Goal: Information Seeking & Learning: Learn about a topic

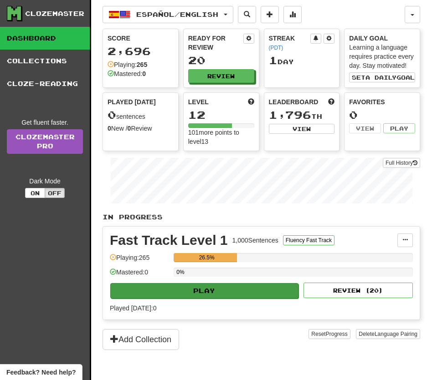
click at [209, 290] on button "Play" at bounding box center [204, 290] width 188 height 15
select select "**"
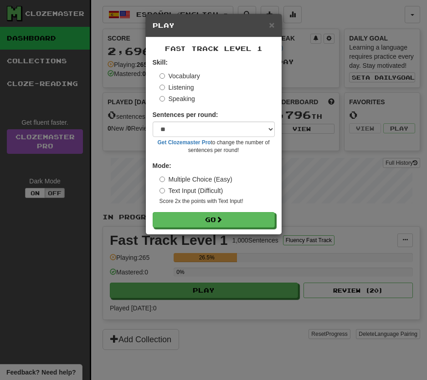
click at [109, 170] on div "× Play Fast Track Level 1 Skill: Vocabulary Listening Speaking Sentences per ro…" at bounding box center [213, 190] width 427 height 380
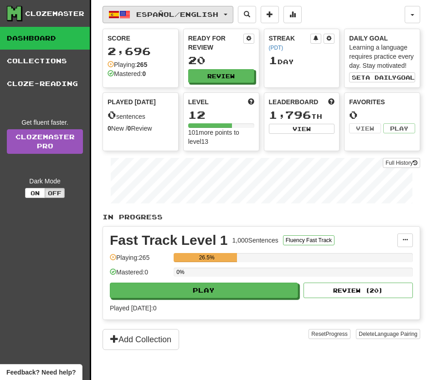
click at [163, 13] on span "Español / English" at bounding box center [177, 14] width 82 height 8
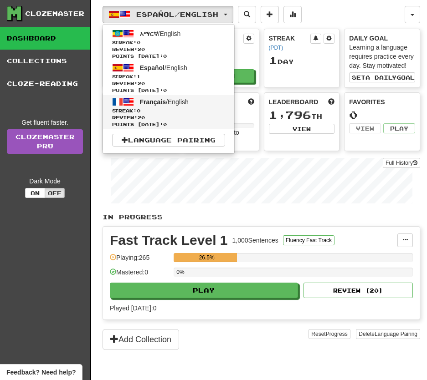
click at [167, 112] on span "Streak: 0" at bounding box center [168, 110] width 113 height 7
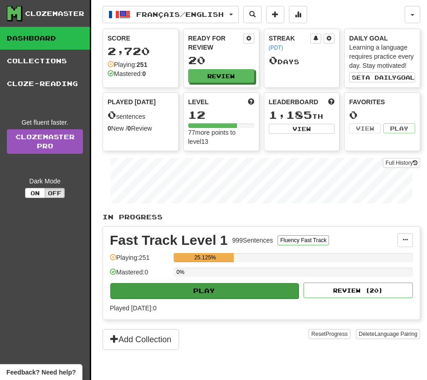
click at [238, 291] on button "Play" at bounding box center [204, 290] width 188 height 15
select select "**"
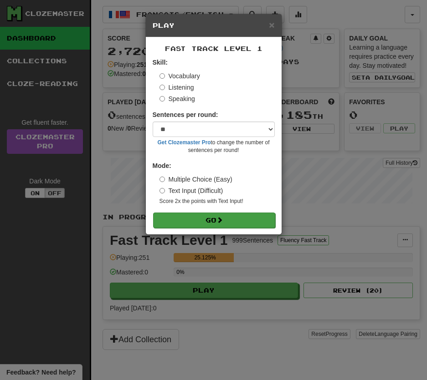
click at [254, 221] on button "Go" at bounding box center [214, 220] width 122 height 15
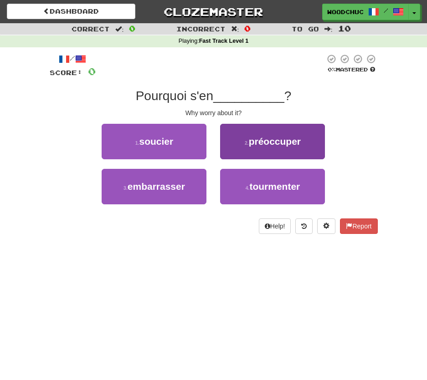
click at [258, 137] on span "préoccuper" at bounding box center [275, 141] width 52 height 10
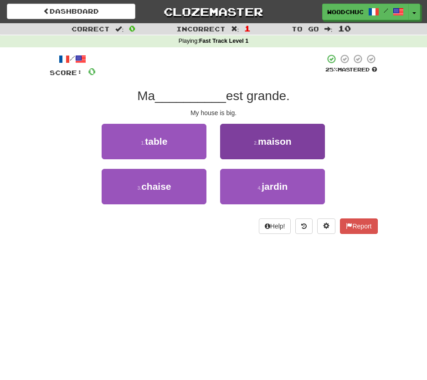
click at [240, 142] on button "2 . maison" at bounding box center [272, 142] width 105 height 36
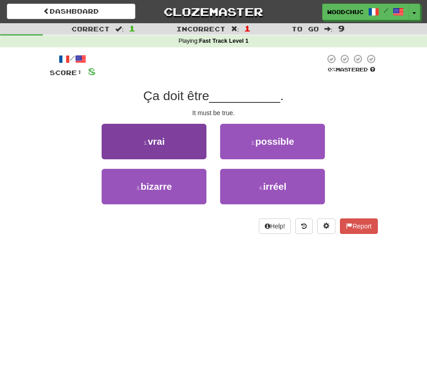
click at [178, 143] on button "1 . vrai" at bounding box center [154, 142] width 105 height 36
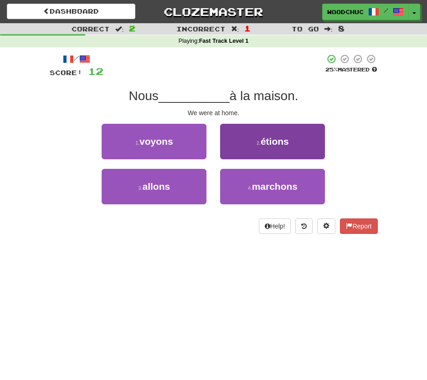
click at [278, 137] on span "étions" at bounding box center [274, 141] width 28 height 10
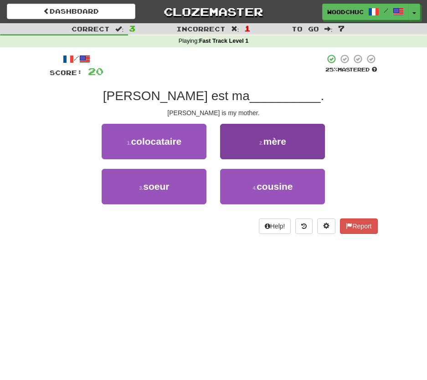
click at [249, 151] on button "2 . mère" at bounding box center [272, 142] width 105 height 36
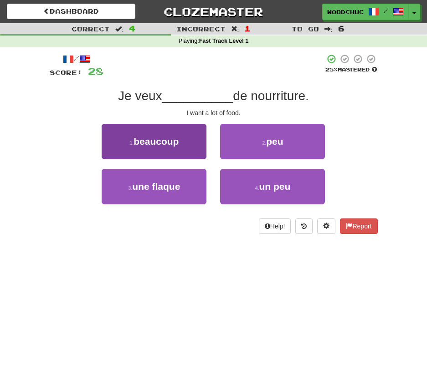
click at [152, 148] on button "1 . beaucoup" at bounding box center [154, 142] width 105 height 36
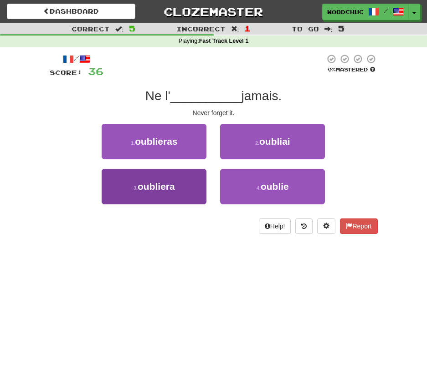
click at [163, 184] on span "oubliera" at bounding box center [156, 186] width 37 height 10
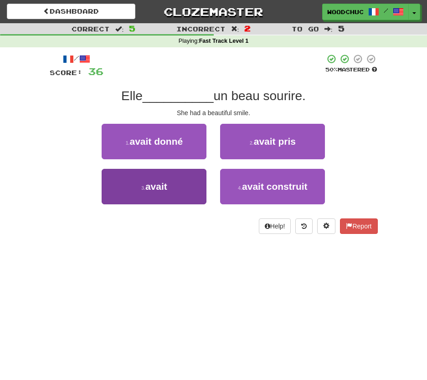
click at [189, 189] on button "3 . avait" at bounding box center [154, 187] width 105 height 36
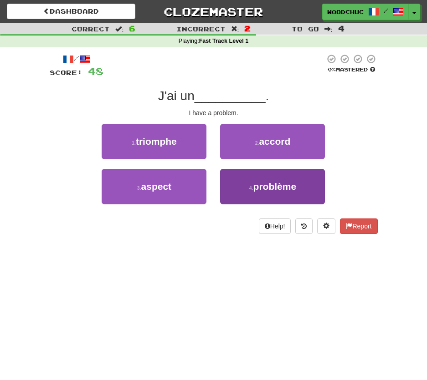
click at [264, 169] on button "4 . problème" at bounding box center [272, 187] width 105 height 36
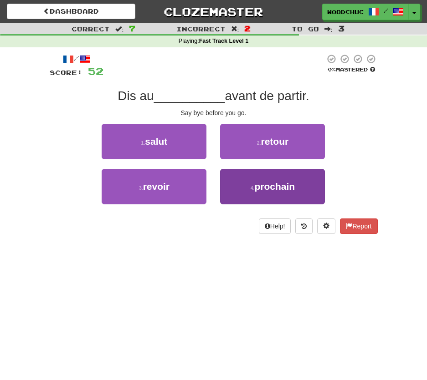
click at [261, 189] on span "prochain" at bounding box center [275, 186] width 41 height 10
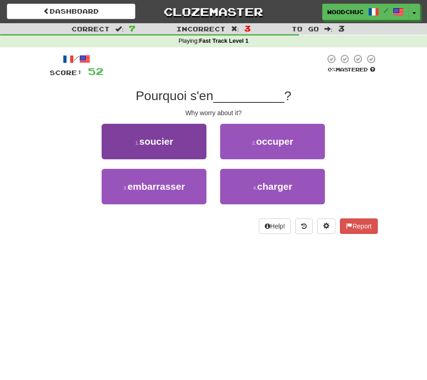
click at [194, 141] on button "1 . [PERSON_NAME]" at bounding box center [154, 142] width 105 height 36
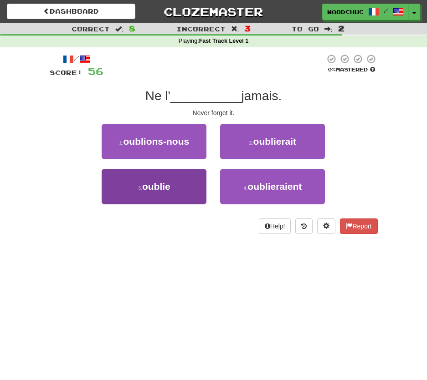
click at [192, 172] on button "3 . oublie" at bounding box center [154, 187] width 105 height 36
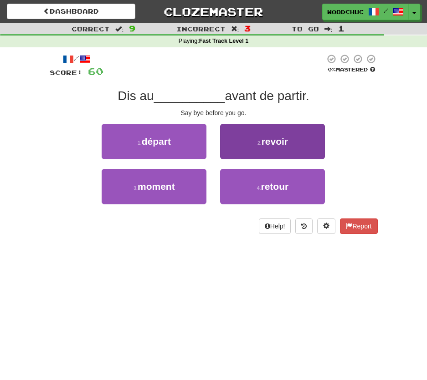
click at [248, 138] on button "2 . revoir" at bounding box center [272, 142] width 105 height 36
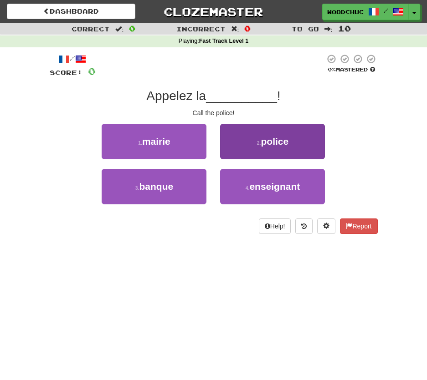
click at [257, 140] on small "2 ." at bounding box center [259, 142] width 4 height 5
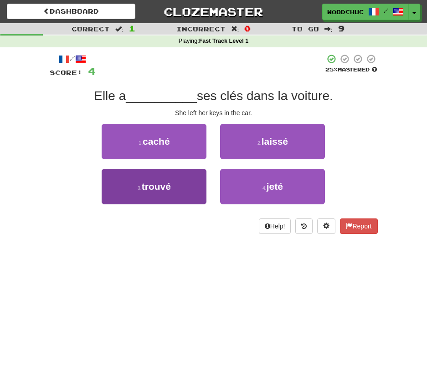
click at [195, 183] on button "3 . trouvé" at bounding box center [154, 187] width 105 height 36
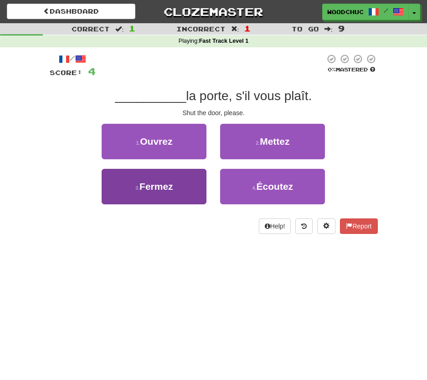
click at [150, 189] on span "Fermez" at bounding box center [156, 186] width 34 height 10
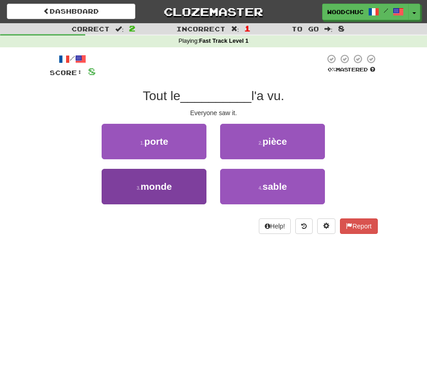
click at [178, 189] on button "3 . monde" at bounding box center [154, 187] width 105 height 36
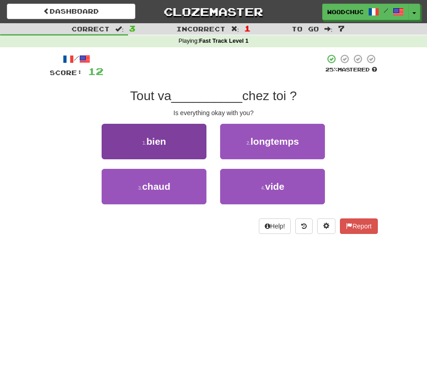
click at [169, 148] on button "1 . bien" at bounding box center [154, 142] width 105 height 36
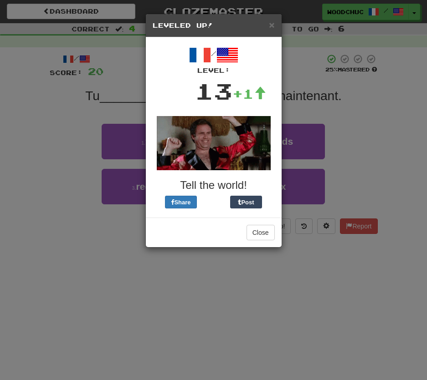
click at [293, 85] on div "× Leveled Up! / Level: 13 +1 Tell the world! Share Post Close" at bounding box center [213, 190] width 427 height 380
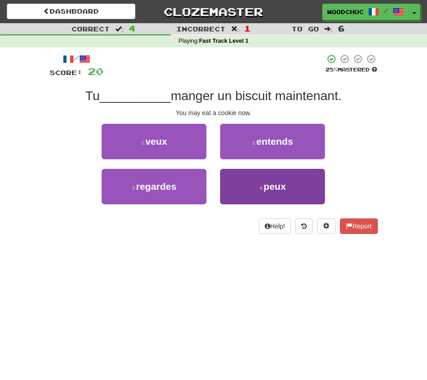
click at [264, 200] on button "4 . peux" at bounding box center [272, 187] width 105 height 36
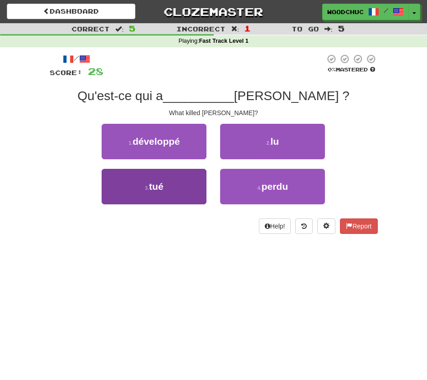
click at [173, 191] on button "3 . tué" at bounding box center [154, 187] width 105 height 36
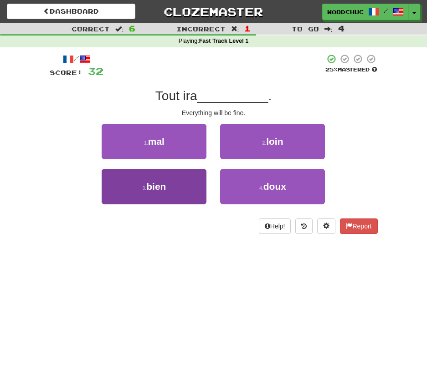
click at [181, 176] on button "3 . bien" at bounding box center [154, 187] width 105 height 36
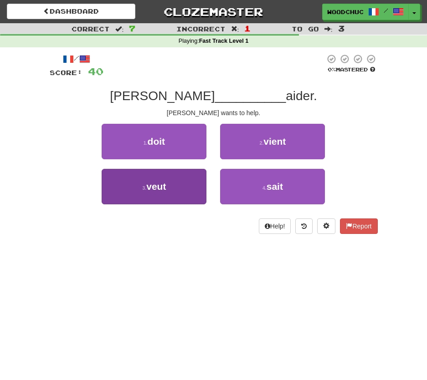
click at [171, 195] on button "3 . veut" at bounding box center [154, 187] width 105 height 36
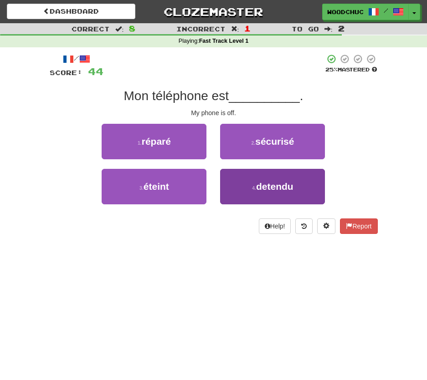
click at [269, 196] on button "4 . detendu" at bounding box center [272, 187] width 105 height 36
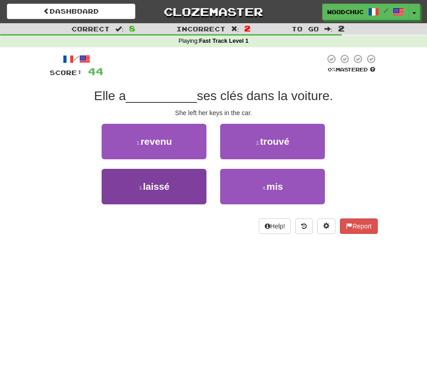
click at [180, 179] on button "3 . laissé" at bounding box center [154, 187] width 105 height 36
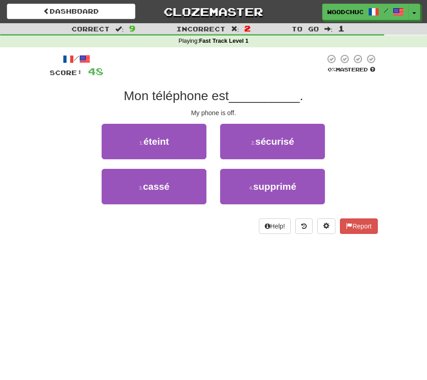
click at [162, 158] on div "1 . éteint" at bounding box center [154, 146] width 118 height 45
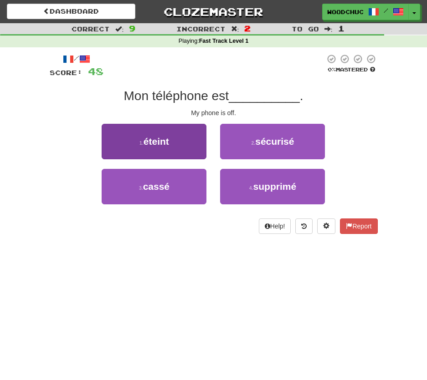
click at [162, 151] on button "1 . éteint" at bounding box center [154, 142] width 105 height 36
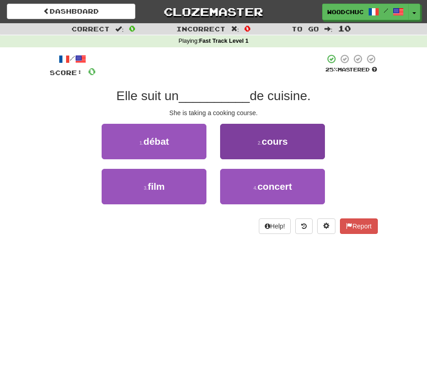
click at [270, 154] on button "2 . cours" at bounding box center [272, 142] width 105 height 36
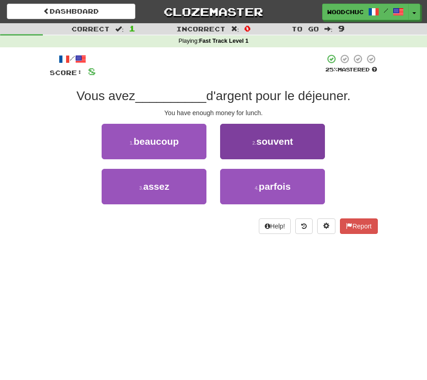
click at [243, 137] on button "2 . souvent" at bounding box center [272, 142] width 105 height 36
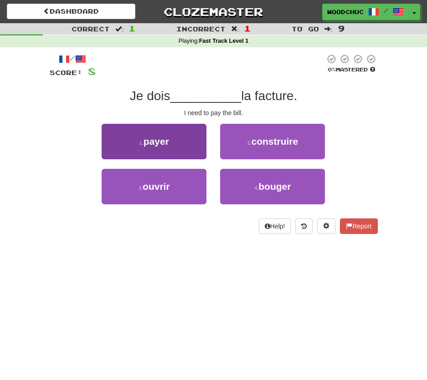
click at [195, 142] on button "1 . payer" at bounding box center [154, 142] width 105 height 36
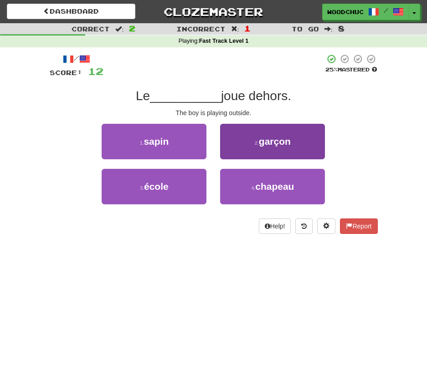
click at [267, 138] on span "garçon" at bounding box center [275, 141] width 32 height 10
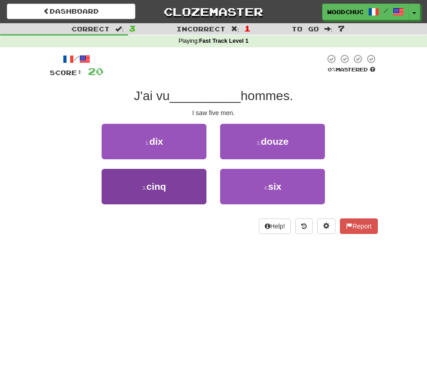
click at [184, 187] on button "3 . cinq" at bounding box center [154, 187] width 105 height 36
